Goal: Information Seeking & Learning: Learn about a topic

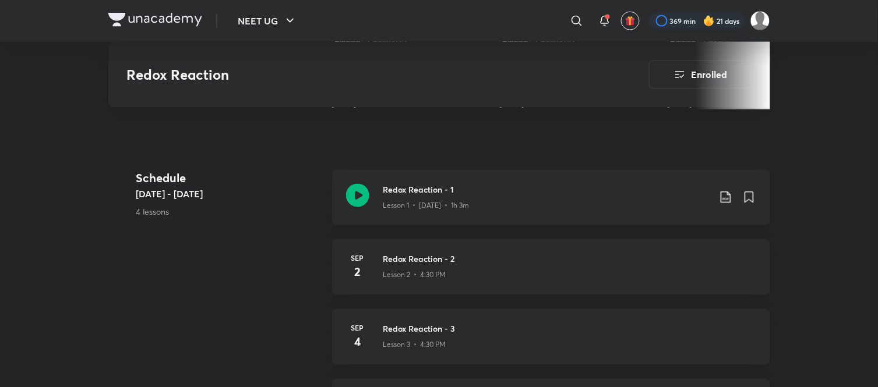
scroll to position [449, 0]
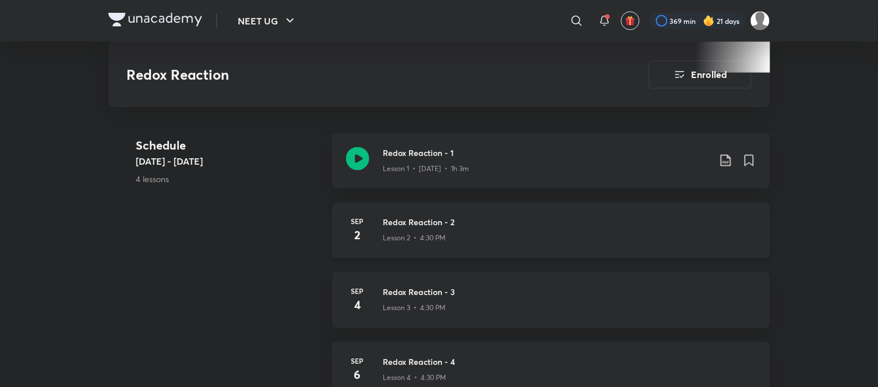
click at [438, 225] on h3 "Redox Reaction - 2" at bounding box center [569, 223] width 373 height 12
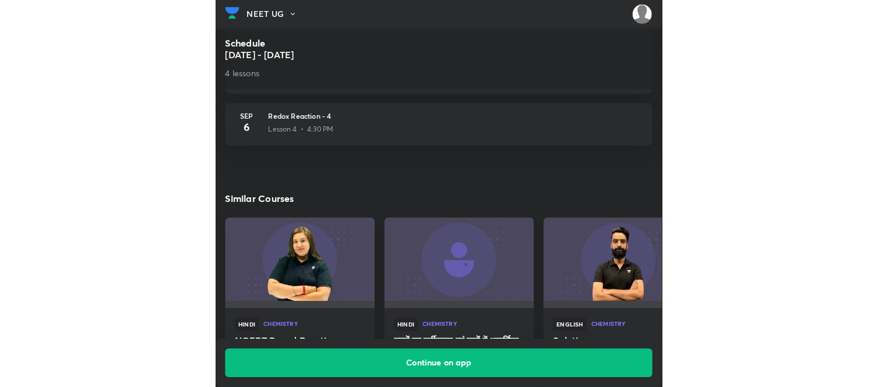
scroll to position [666, 0]
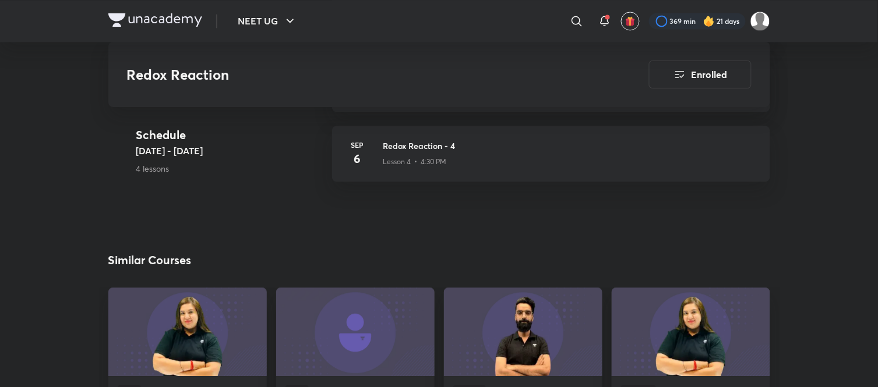
scroll to position [449, 0]
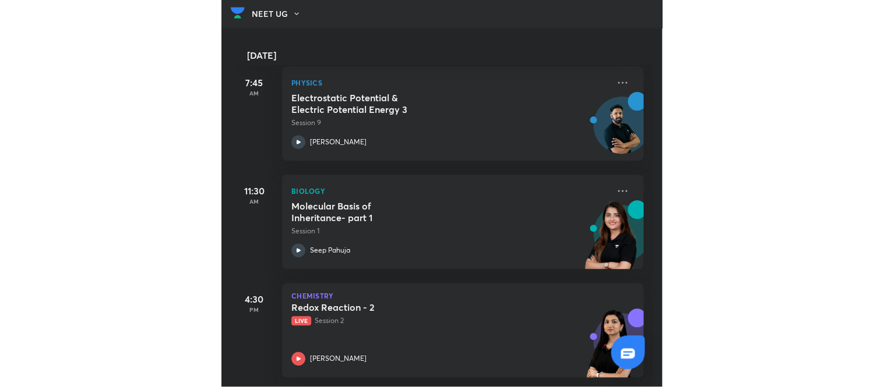
scroll to position [75, 0]
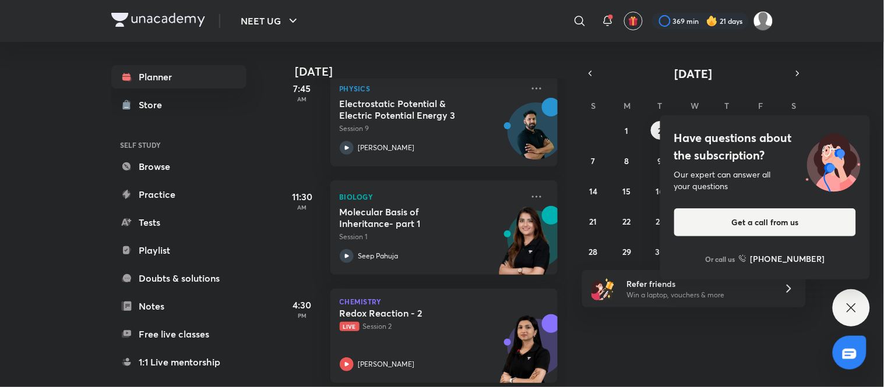
click at [440, 307] on icon at bounding box center [851, 308] width 14 height 14
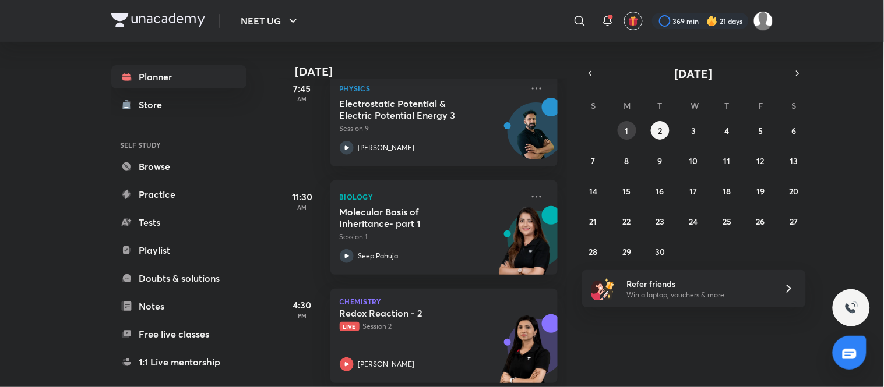
click at [440, 129] on abbr "1" at bounding box center [626, 130] width 3 height 11
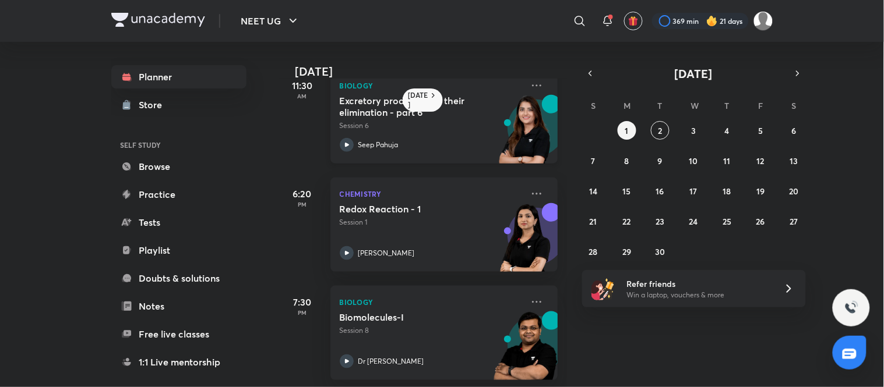
scroll to position [252, 0]
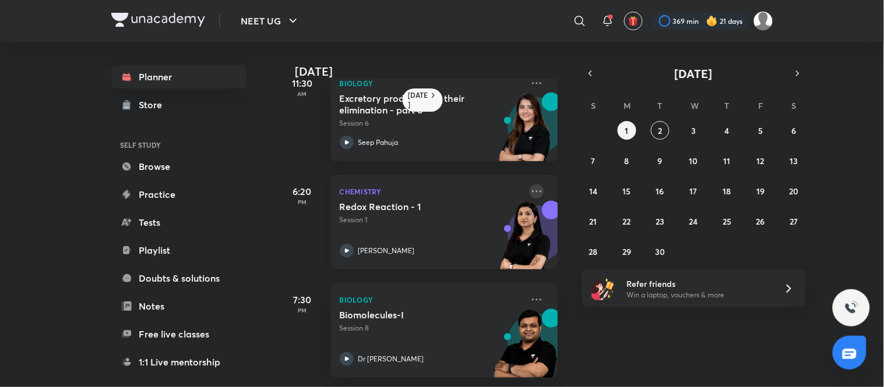
click at [440, 185] on icon at bounding box center [537, 192] width 14 height 14
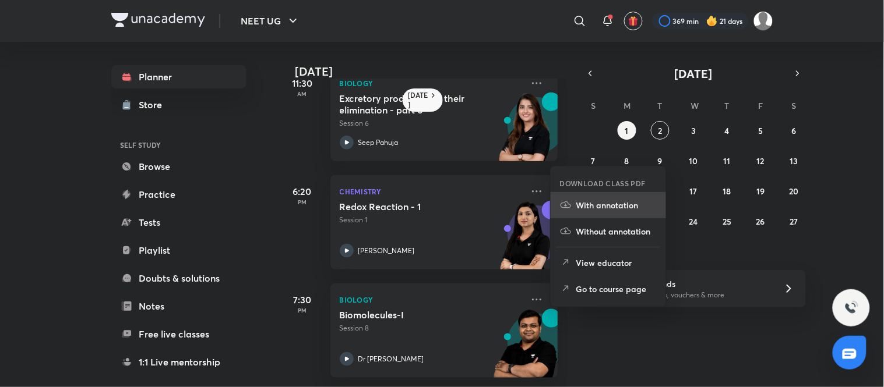
click at [440, 204] on p "With annotation" at bounding box center [616, 205] width 80 height 12
